Goal: Task Accomplishment & Management: Manage account settings

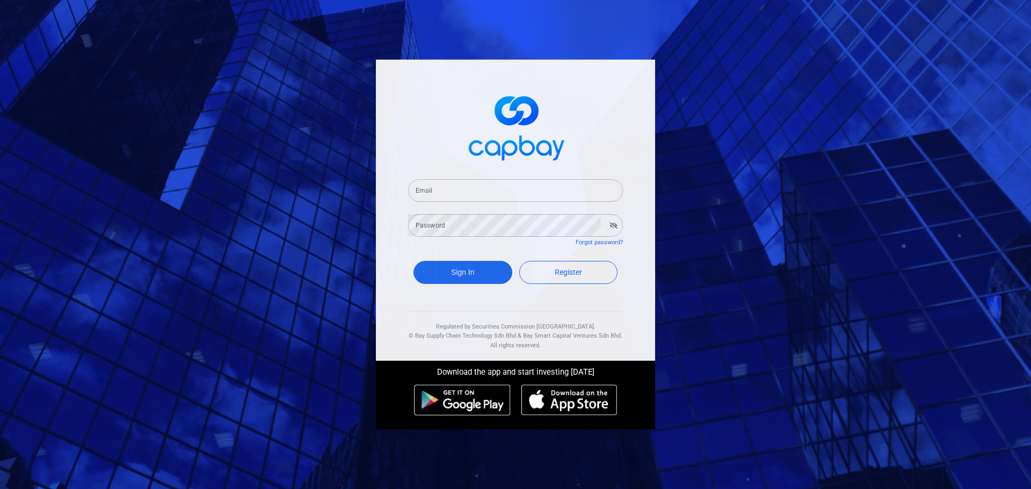
drag, startPoint x: 555, startPoint y: 191, endPoint x: 546, endPoint y: 200, distance: 12.5
click at [555, 191] on input "Email" at bounding box center [515, 190] width 215 height 23
paste input "seleniump2p@capbay.com"
type input "seleniump2p@capbay.com"
click at [607, 223] on button "button" at bounding box center [613, 225] width 17 height 15
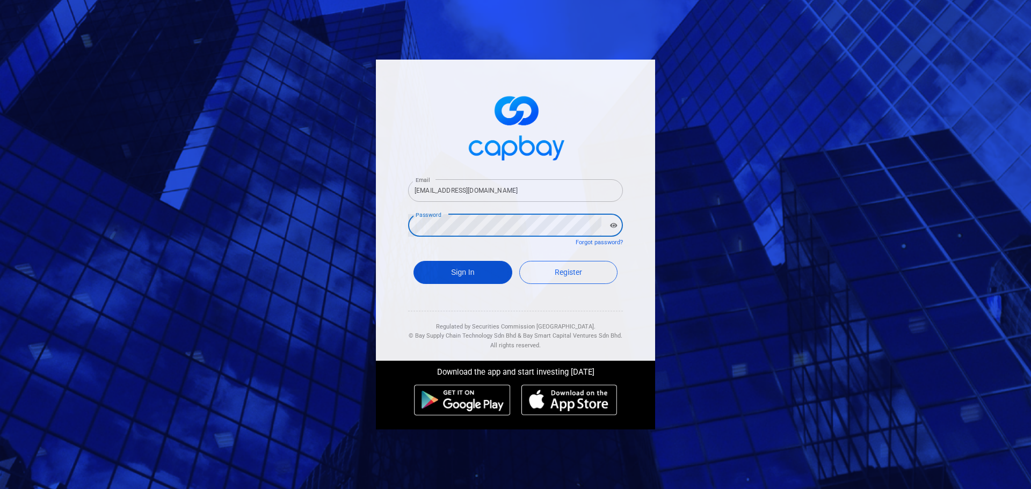
click at [470, 275] on button "Sign In" at bounding box center [463, 272] width 99 height 23
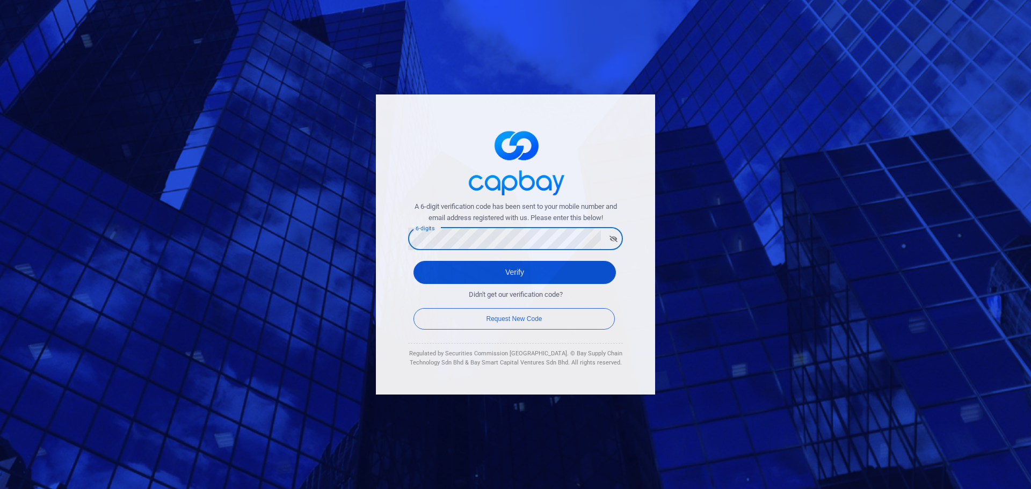
click at [549, 270] on button "Verify" at bounding box center [515, 272] width 203 height 23
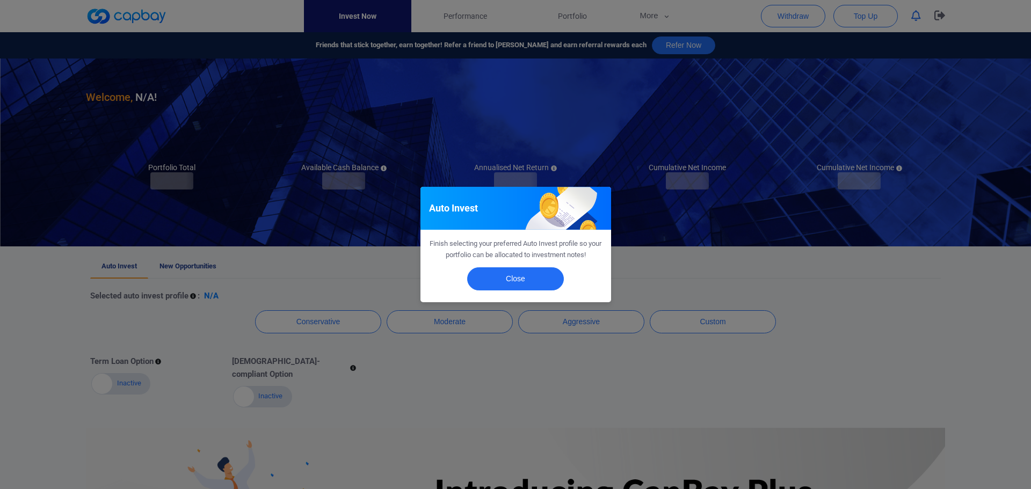
click at [536, 264] on div "Close" at bounding box center [516, 281] width 191 height 41
click at [547, 275] on button "Close" at bounding box center [515, 279] width 97 height 23
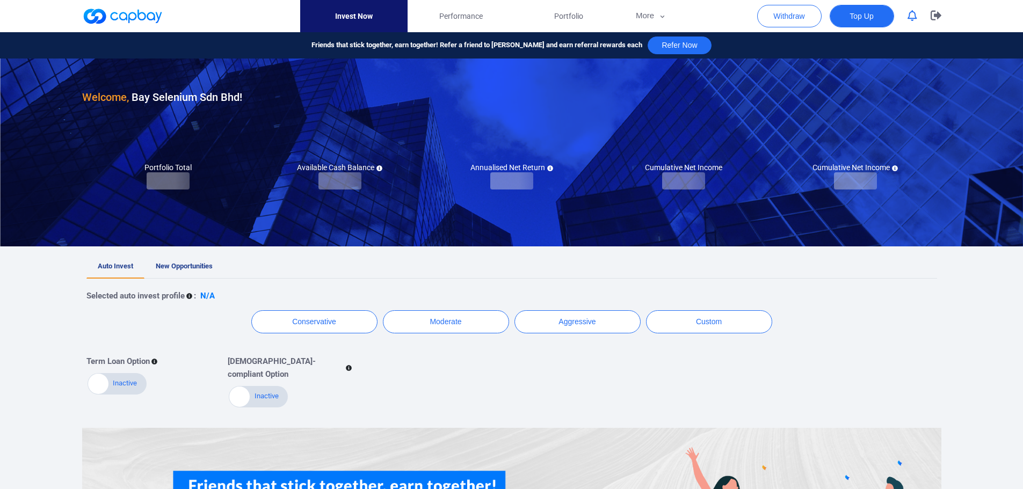
click at [873, 19] on span "Top Up" at bounding box center [862, 16] width 24 height 11
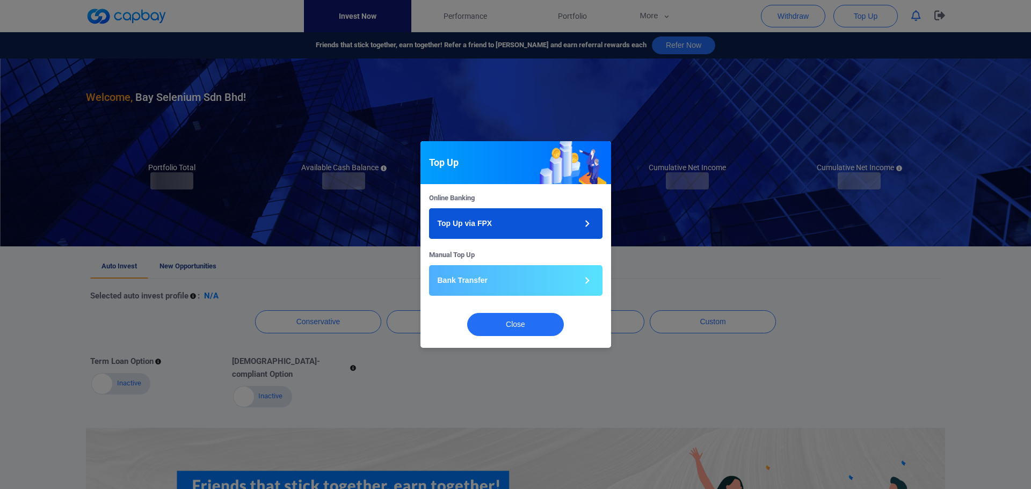
click at [515, 217] on button "Top Up via FPX" at bounding box center [516, 223] width 174 height 31
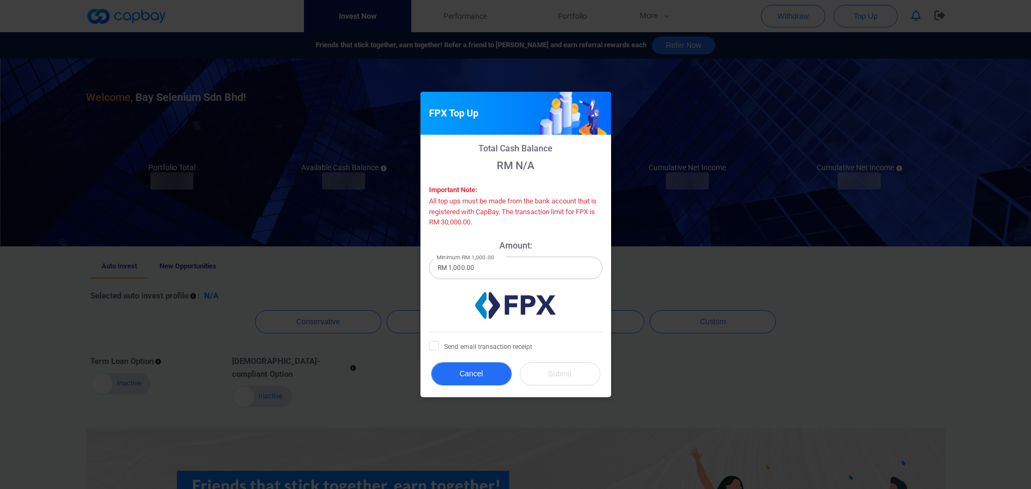
click at [490, 378] on button "Cancel" at bounding box center [471, 374] width 81 height 23
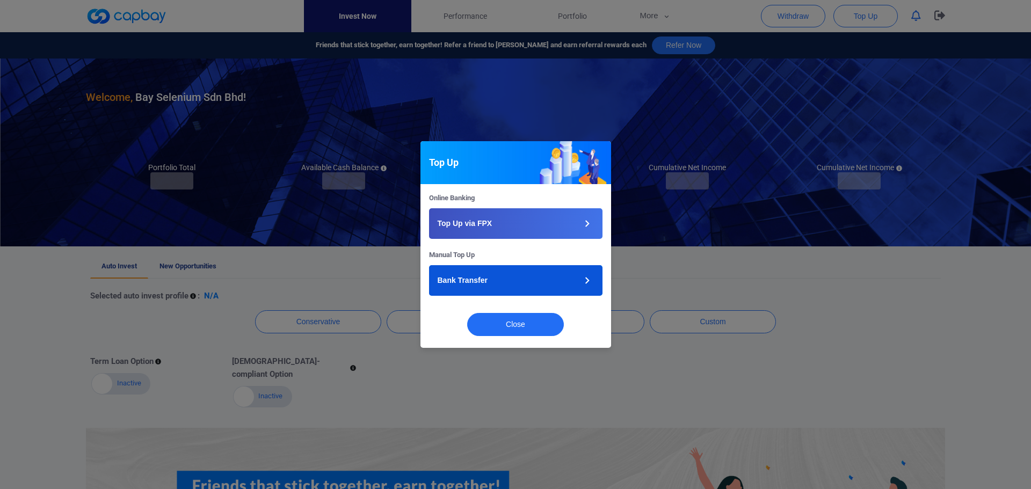
click at [487, 268] on button "Bank Transfer" at bounding box center [516, 280] width 174 height 31
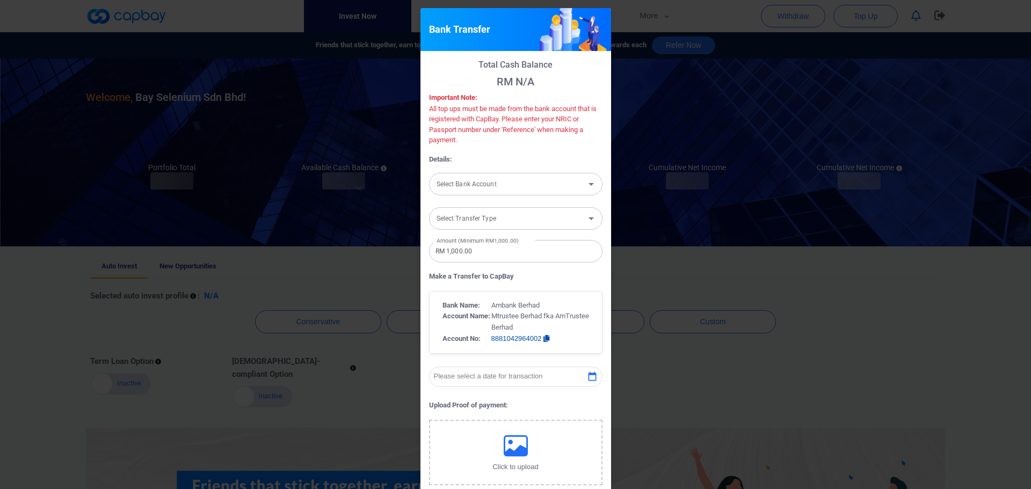
click at [492, 175] on div "Select Bank Account Select Bank Account" at bounding box center [516, 183] width 174 height 24
click at [495, 221] on li "Ambank (M) Berhad [Acc No: 8881039356362 - Acc Name:Bay Selenium Sdn Bhd]" at bounding box center [516, 213] width 174 height 26
type input "Ambank (M) Berhad [Acc No: 8881039356362 - Acc Name:Bay Selenium Sdn Bhd]"
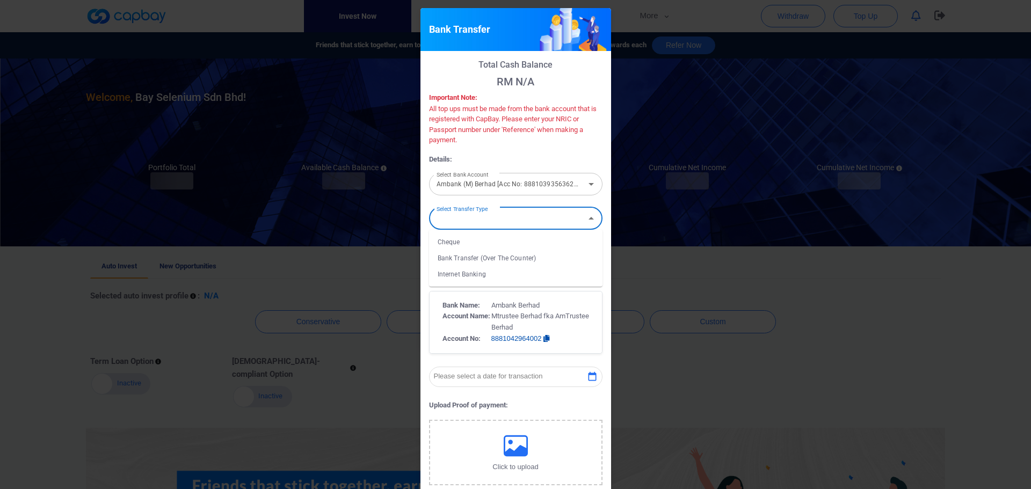
click at [495, 217] on input "Select Transfer Type" at bounding box center [506, 218] width 149 height 20
click at [552, 219] on input "Select Transfer Type" at bounding box center [506, 218] width 149 height 20
click at [553, 218] on input "Select Transfer Type" at bounding box center [506, 218] width 149 height 20
click at [513, 277] on li "Internet Banking" at bounding box center [516, 274] width 174 height 16
type input "Internet Banking"
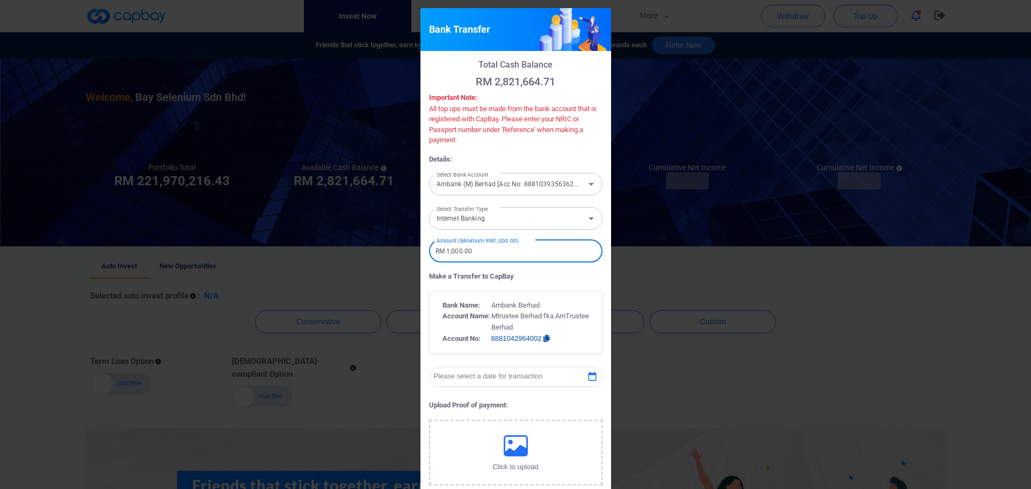
click at [514, 261] on input "RM 1,000.00" at bounding box center [516, 251] width 174 height 23
click at [443, 253] on input "RM 1,000.00" at bounding box center [516, 251] width 174 height 23
type input "RM 3,000,000.00"
click at [575, 280] on p "Make a Transfer to CapBay" at bounding box center [516, 276] width 174 height 11
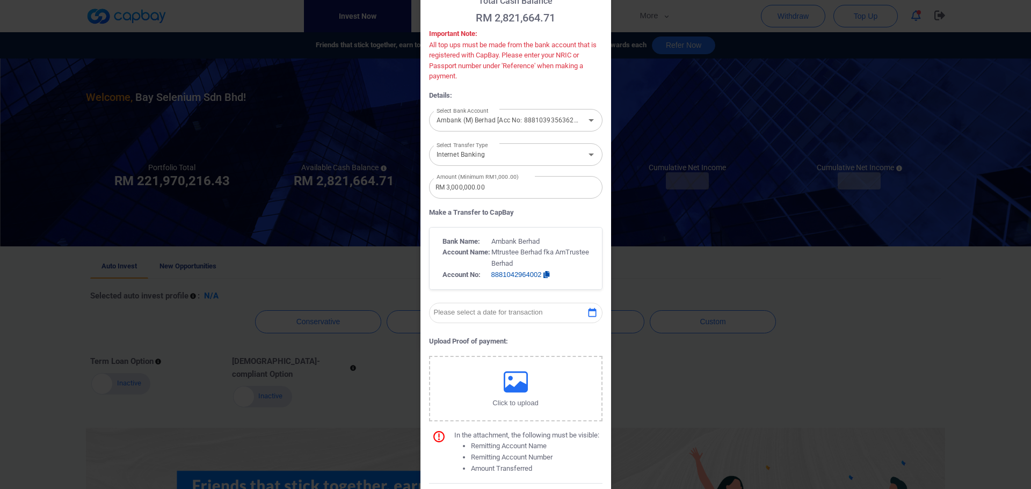
scroll to position [90, 0]
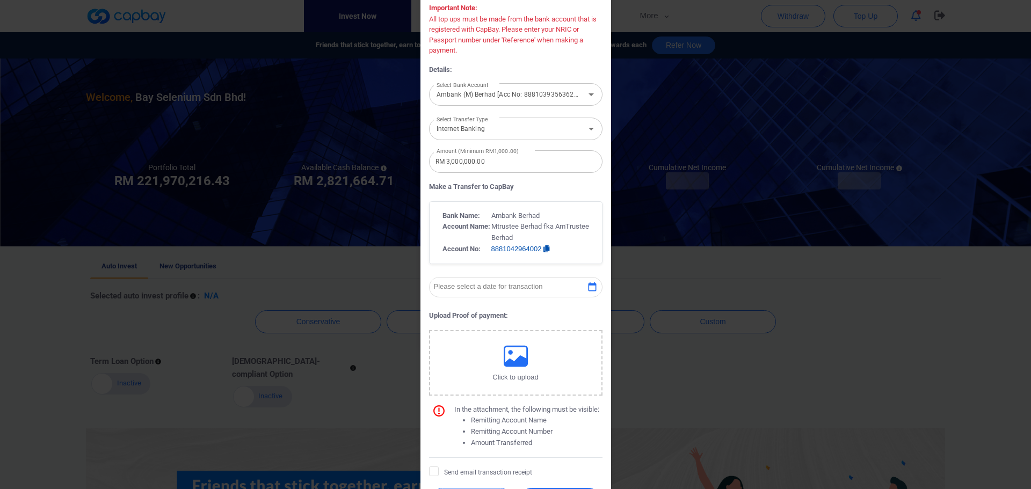
click at [593, 285] on icon "button" at bounding box center [592, 287] width 11 height 11
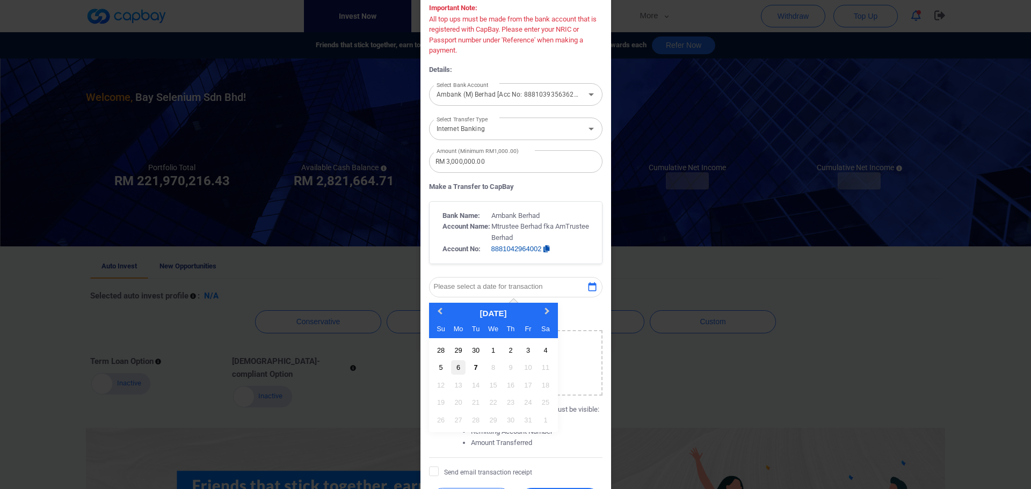
click at [459, 368] on div "6" at bounding box center [458, 367] width 15 height 15
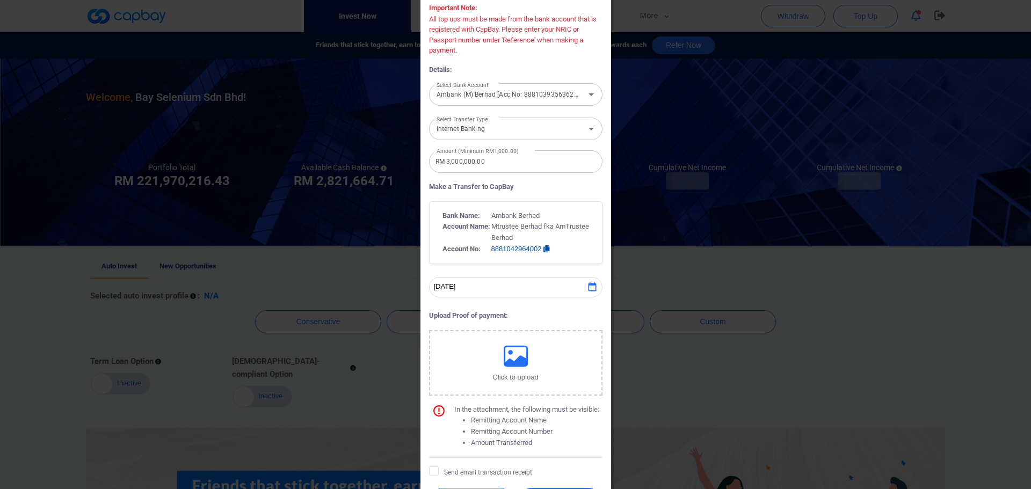
click at [459, 367] on button "Click to upload" at bounding box center [516, 363] width 174 height 66
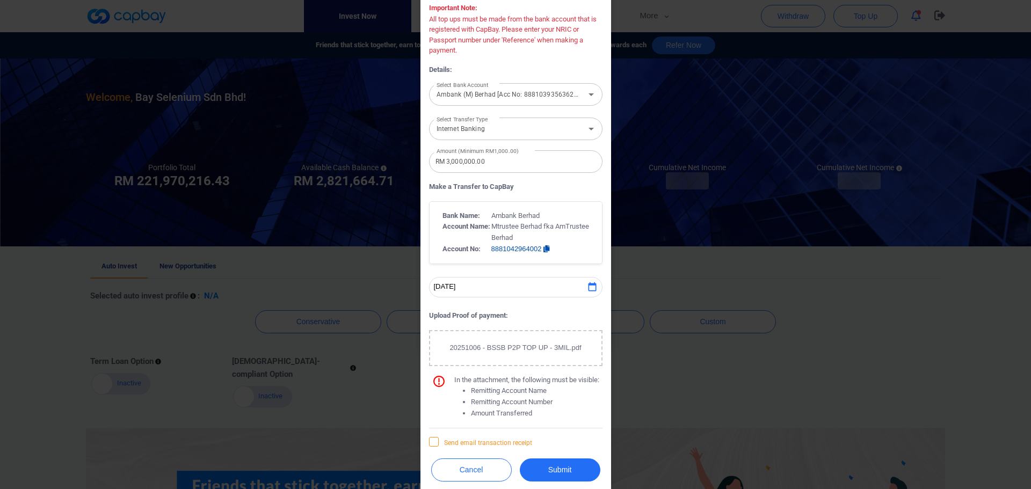
click at [439, 445] on span "Send email transaction receipt" at bounding box center [480, 442] width 103 height 11
click at [0, 0] on input "Send email transaction receipt" at bounding box center [0, 0] width 0 height 0
click at [545, 467] on button "Submit" at bounding box center [560, 470] width 81 height 23
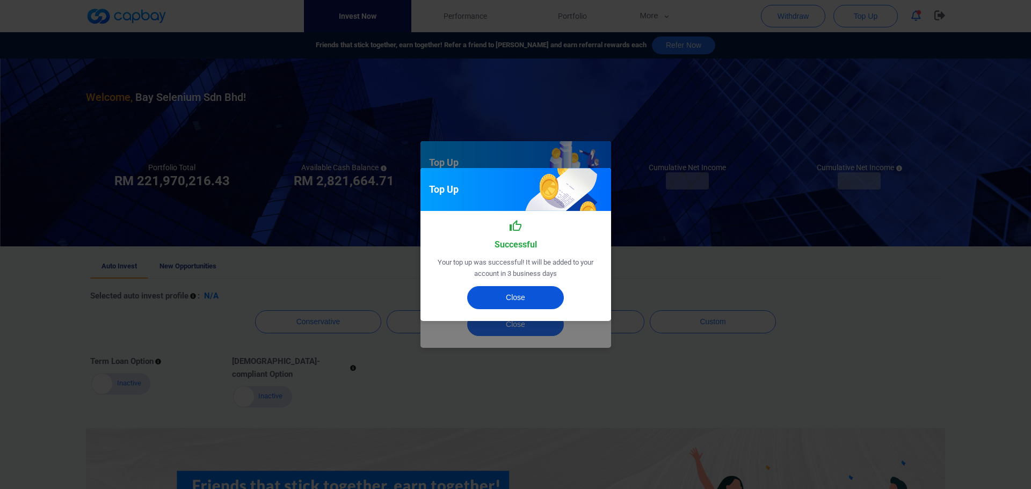
click at [525, 290] on button "Close" at bounding box center [515, 297] width 97 height 23
